Goal: Task Accomplishment & Management: Use online tool/utility

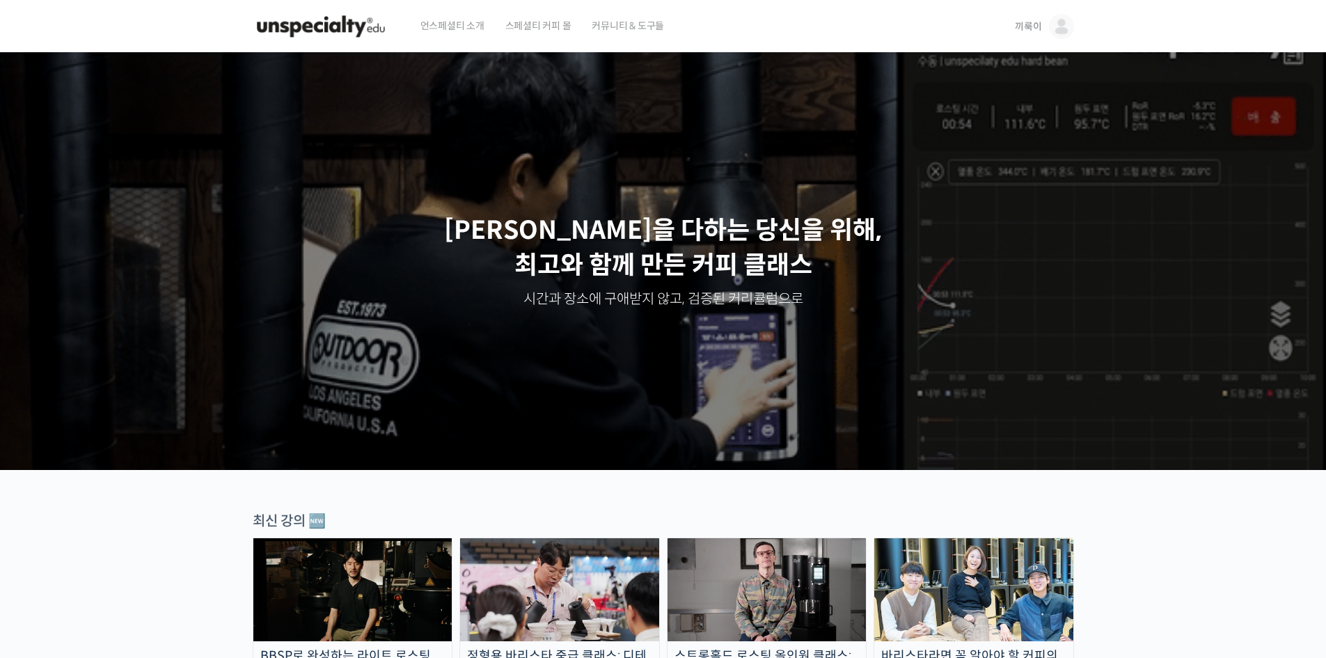
click at [1067, 26] on img at bounding box center [1061, 26] width 25 height 25
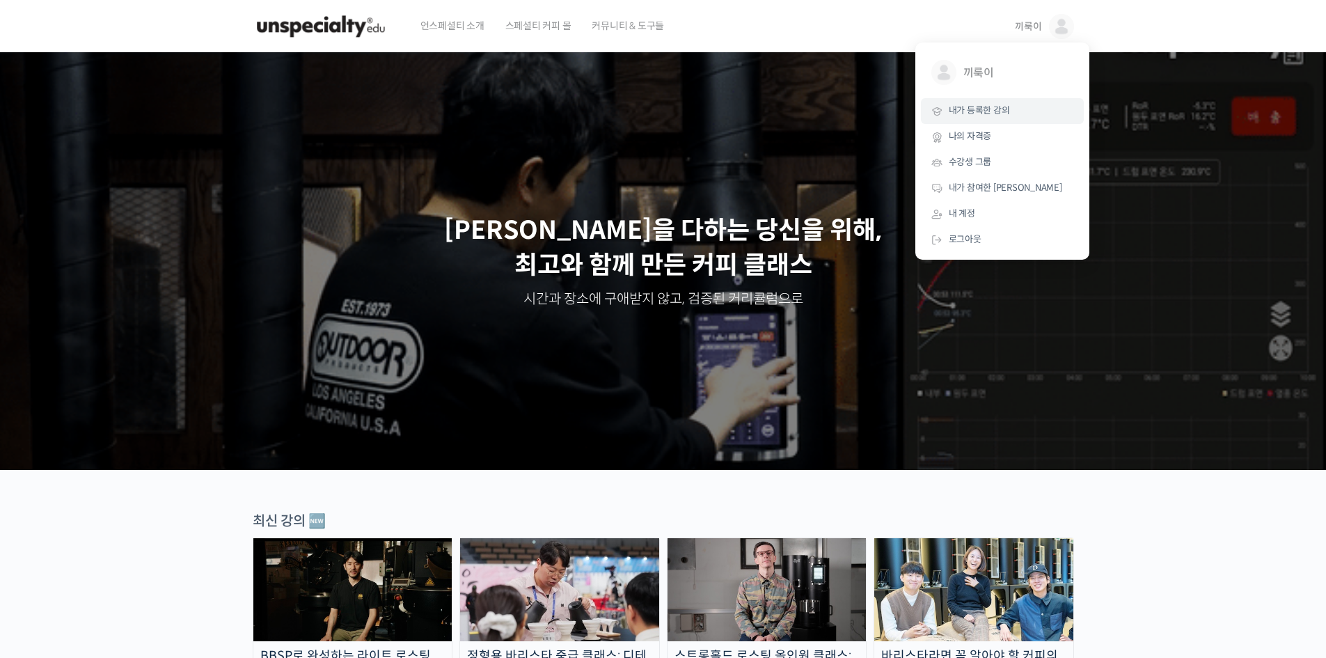
click at [998, 109] on span "내가 등록한 강의" at bounding box center [978, 110] width 61 height 12
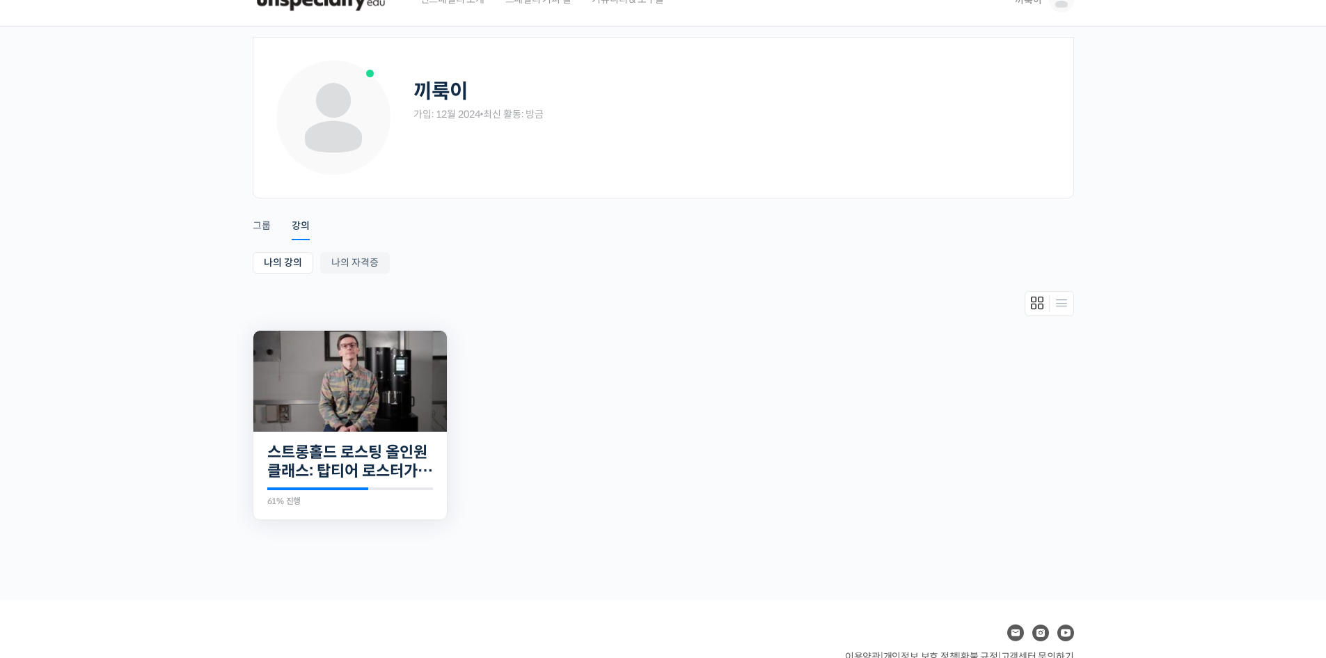
scroll to position [70, 0]
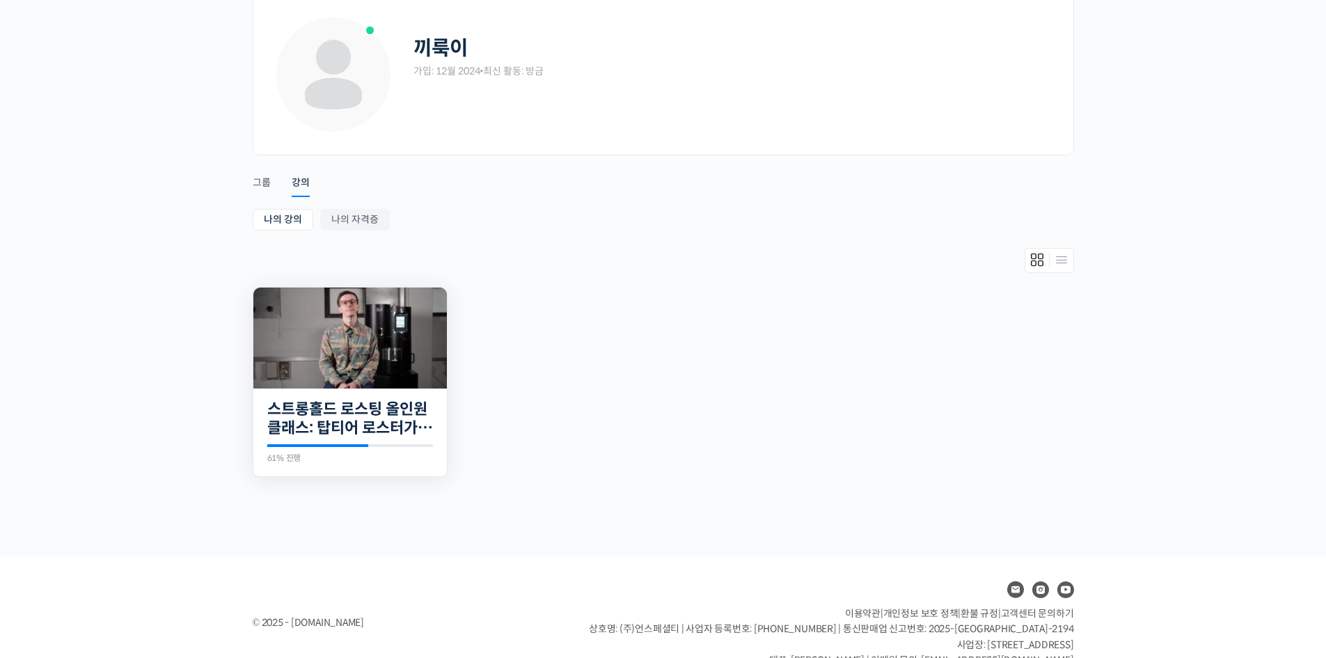
click at [371, 326] on img at bounding box center [349, 337] width 193 height 101
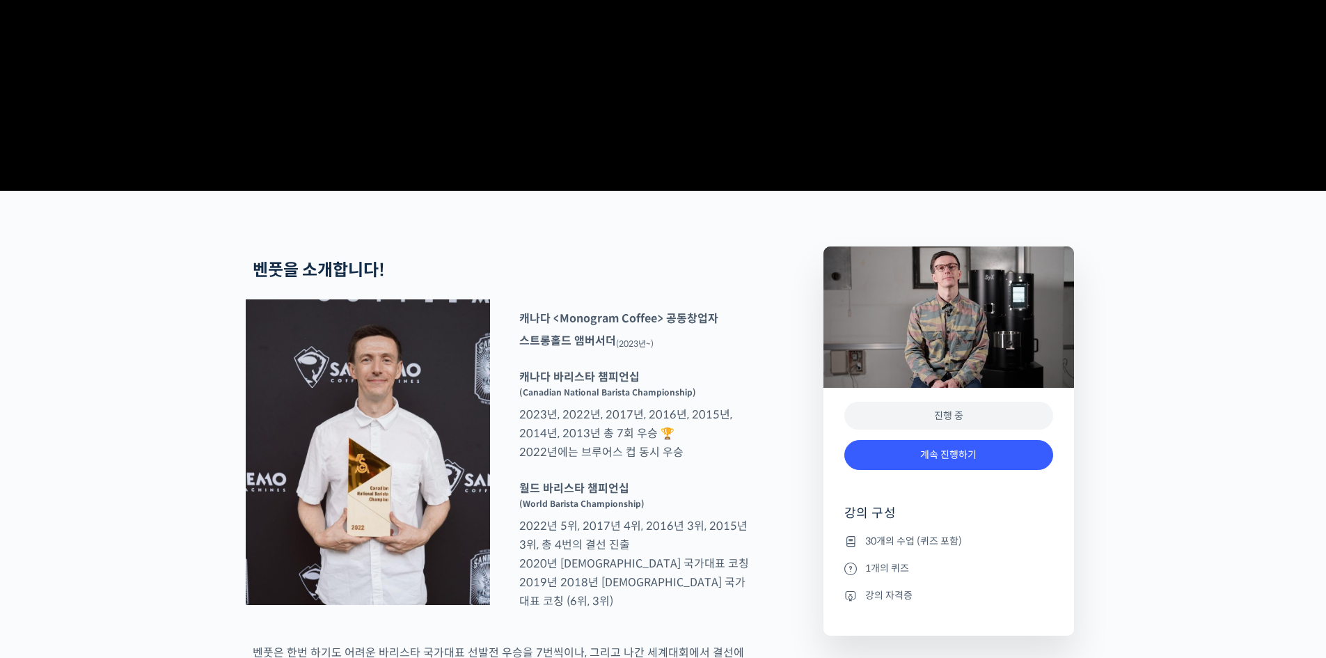
scroll to position [626, 0]
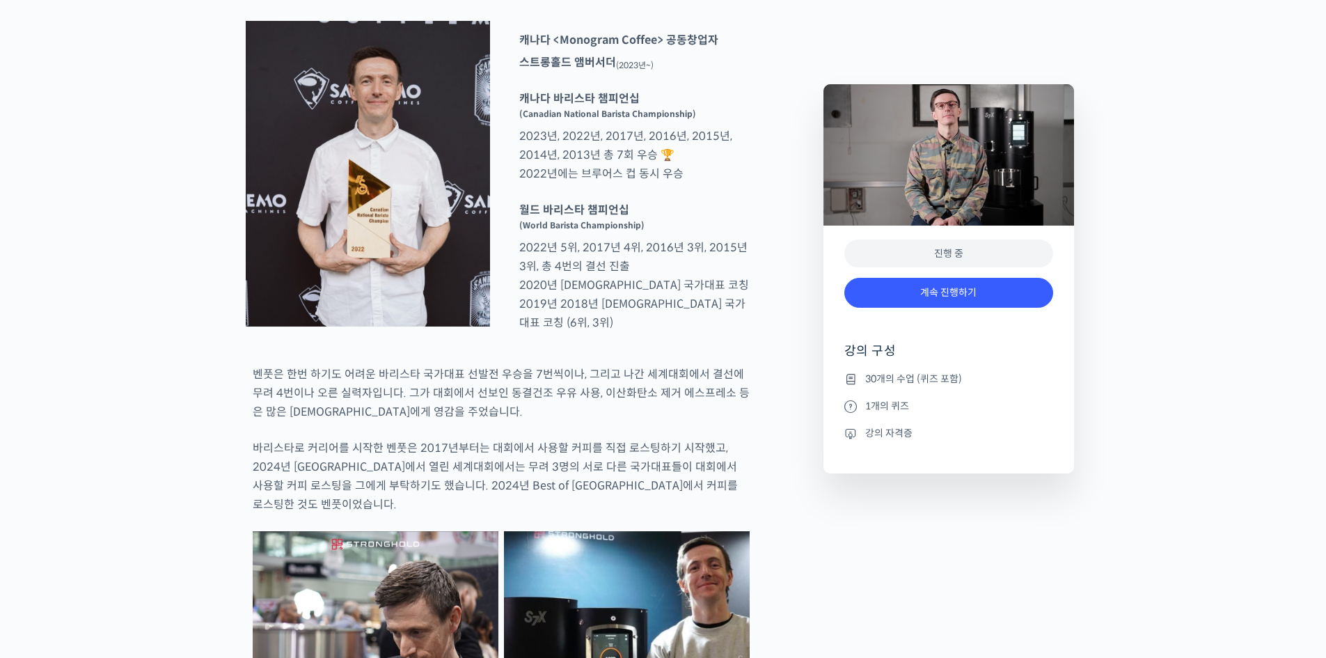
click at [950, 311] on div "계속 진행하기" at bounding box center [948, 300] width 209 height 58
click at [962, 302] on link "계속 진행하기" at bounding box center [948, 293] width 209 height 30
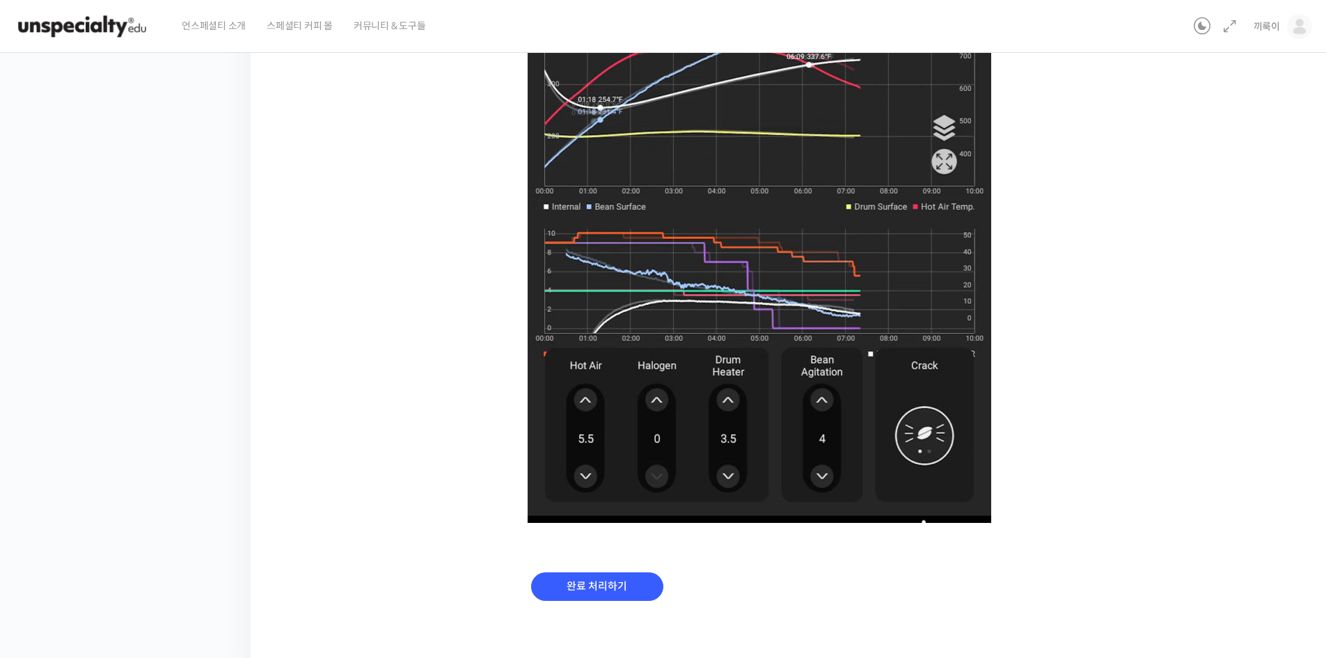
scroll to position [807, 0]
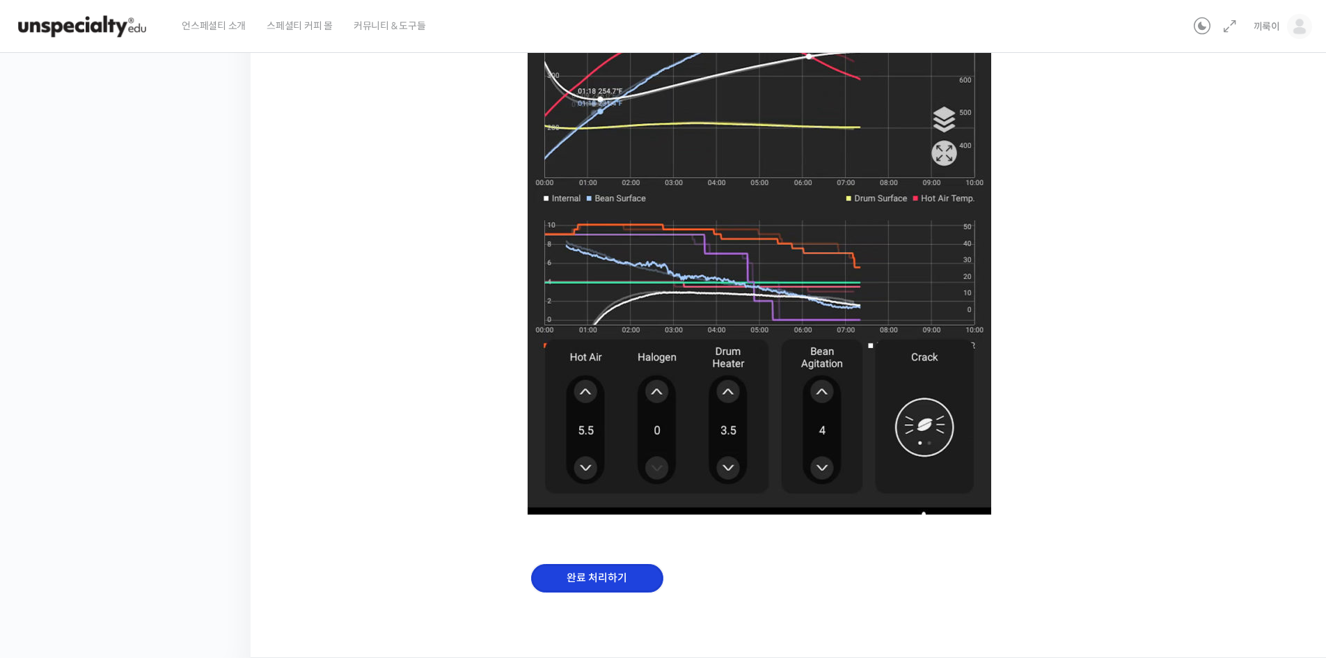
click at [632, 590] on input "완료 처리하기" at bounding box center [597, 578] width 132 height 29
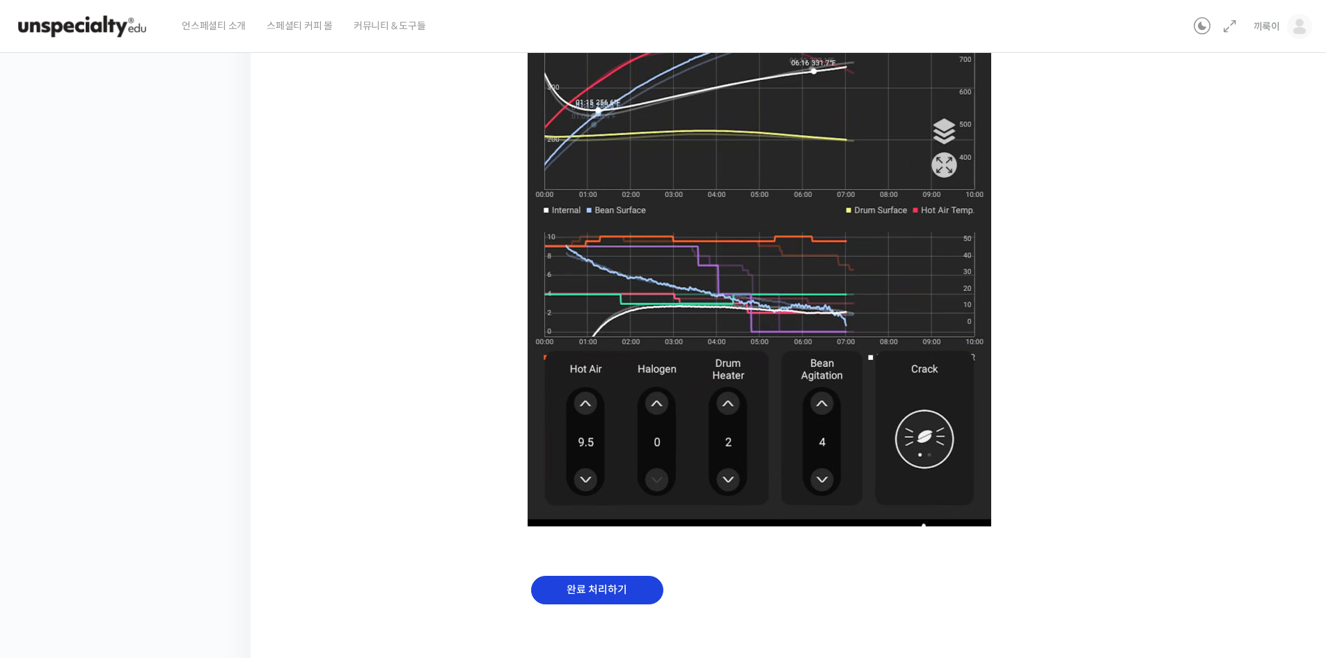
scroll to position [807, 0]
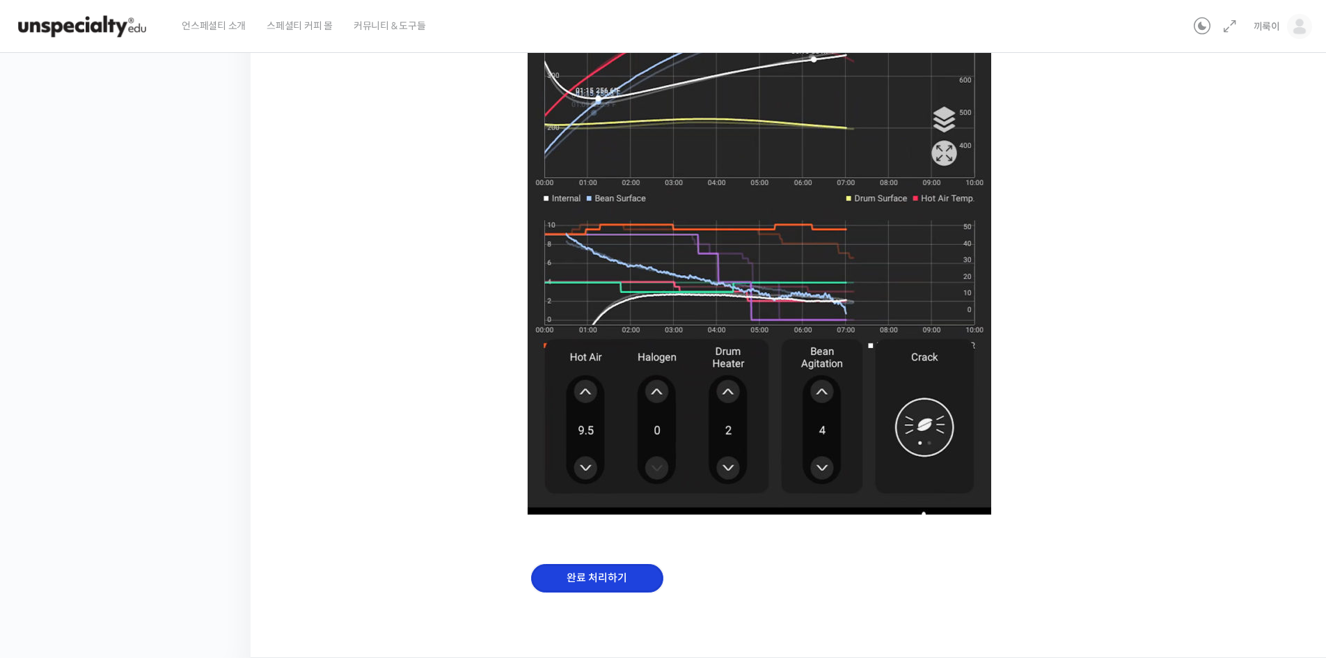
click at [606, 572] on input "완료 처리하기" at bounding box center [597, 578] width 132 height 29
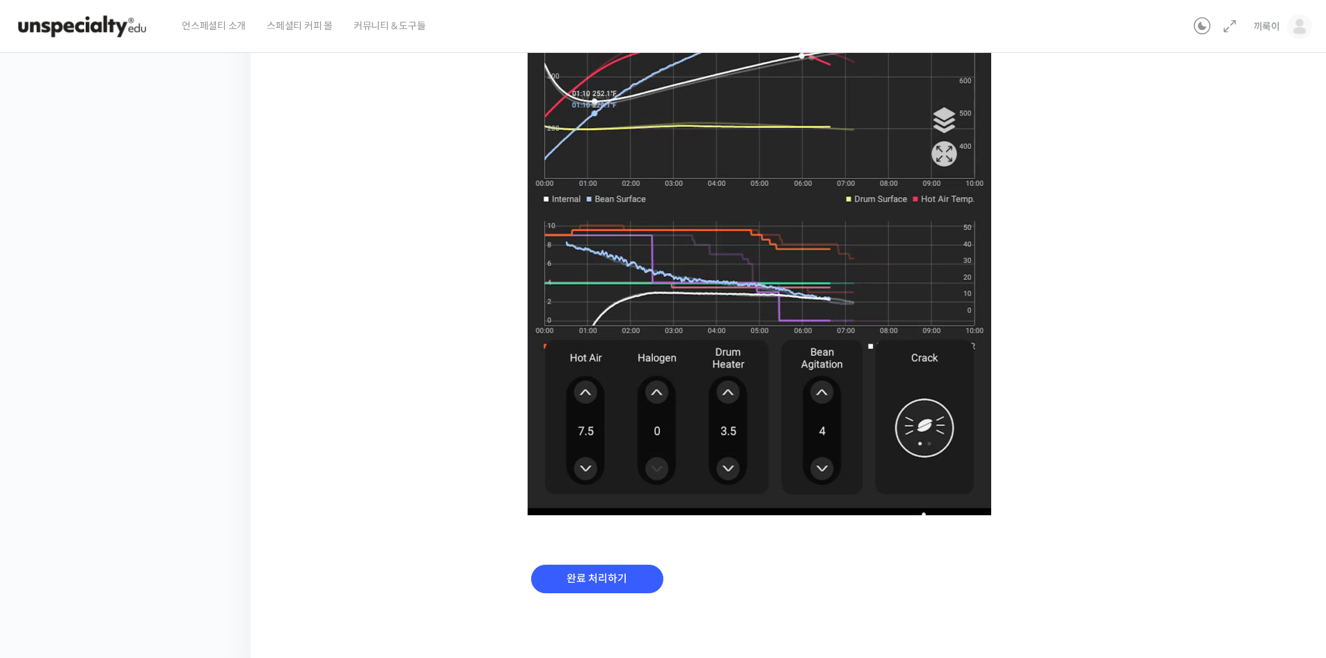
scroll to position [807, 0]
drag, startPoint x: 641, startPoint y: 586, endPoint x: 623, endPoint y: 589, distance: 17.6
click at [623, 589] on input "완료 처리하기" at bounding box center [597, 578] width 132 height 29
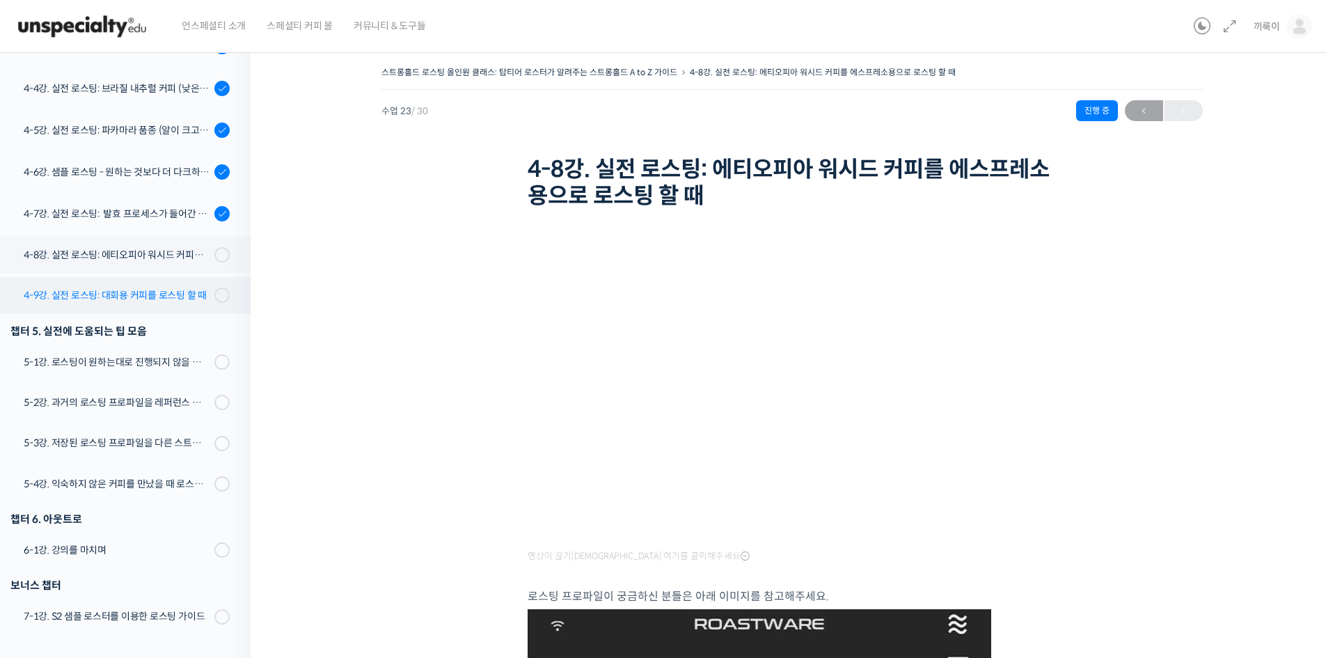
scroll to position [1106, 0]
